Goal: Find specific page/section: Find specific page/section

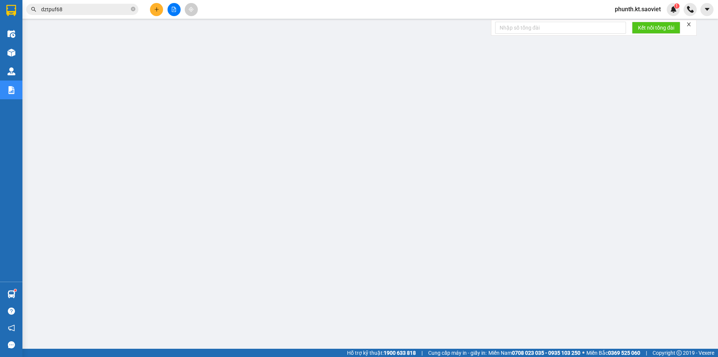
click at [79, 11] on input "dztpuf68" at bounding box center [85, 9] width 88 height 8
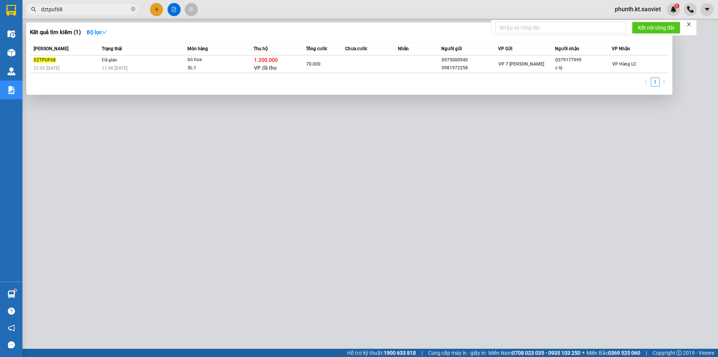
click at [79, 11] on input "dztpuf68" at bounding box center [85, 9] width 88 height 8
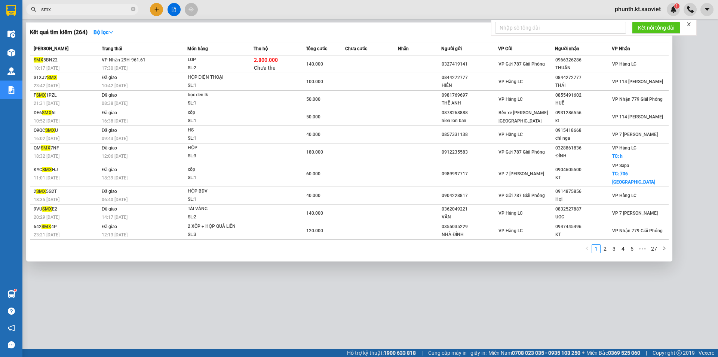
type input "smx"
click at [57, 7] on input "smx" at bounding box center [85, 9] width 88 height 8
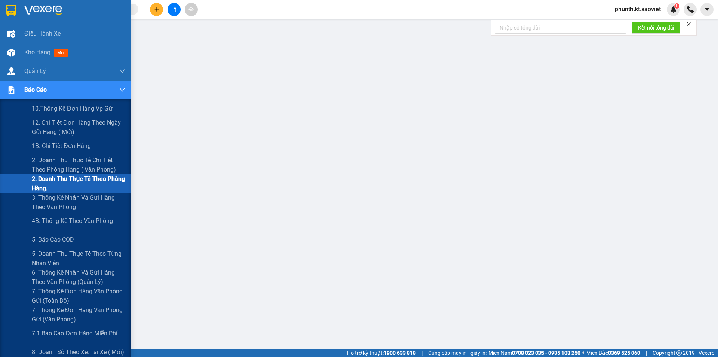
click at [69, 185] on span "2. Doanh thu thực tế theo phòng hàng." at bounding box center [79, 183] width 94 height 19
click at [70, 183] on span "2. Doanh thu thực tế theo phòng hàng." at bounding box center [79, 183] width 94 height 19
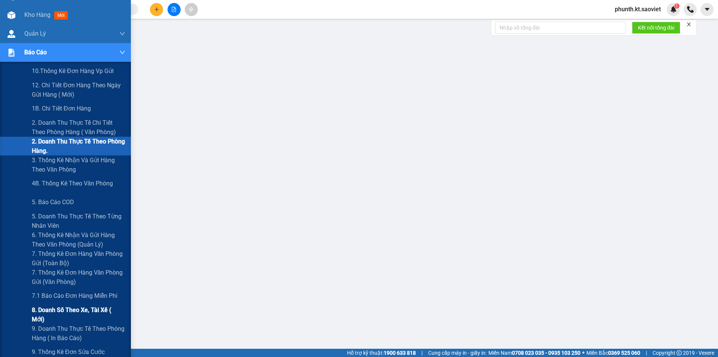
click at [46, 316] on span "8. Doanh số theo xe, tài xế ( mới)" at bounding box center [79, 314] width 94 height 19
